Goal: Task Accomplishment & Management: Complete application form

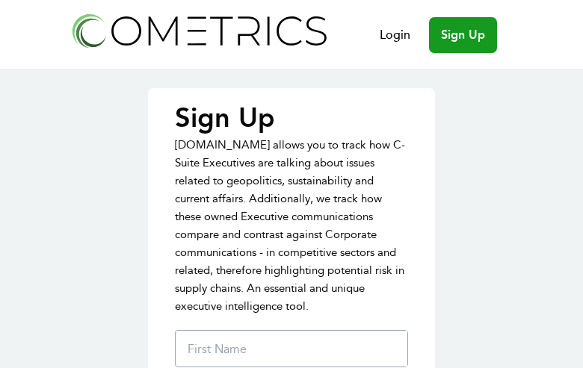
type input "UBLuJnBnHjpBnE"
type input "BjPeipZtMqlyuq"
type input "TFSnxXNdOt"
type input "support@nashcards.com"
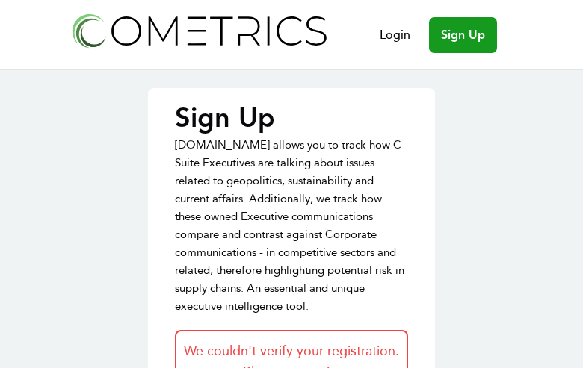
type input "kyhDRzLTwKPXEBSp"
type input "oyUTAtkiD"
type input "fVxszMUSqxj"
type input "support@nashcards.com"
